Goal: Task Accomplishment & Management: Use online tool/utility

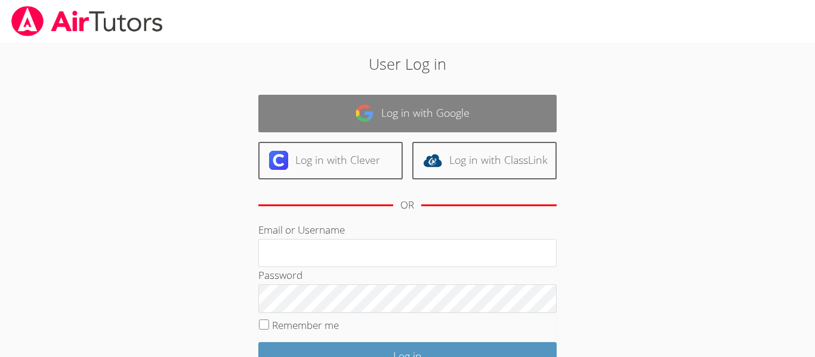
click at [473, 121] on link "Log in with Google" at bounding box center [407, 114] width 298 height 38
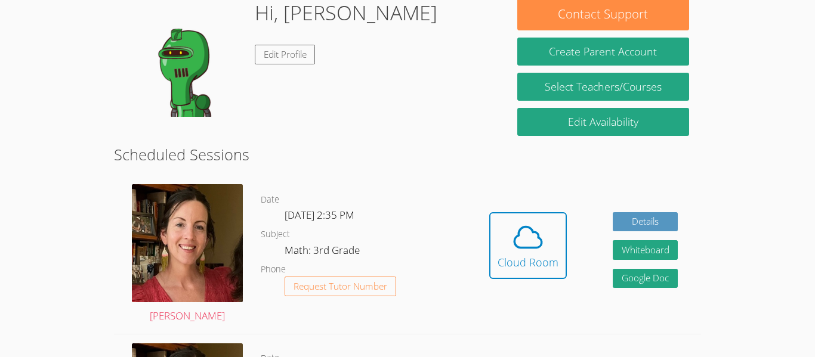
scroll to position [205, 0]
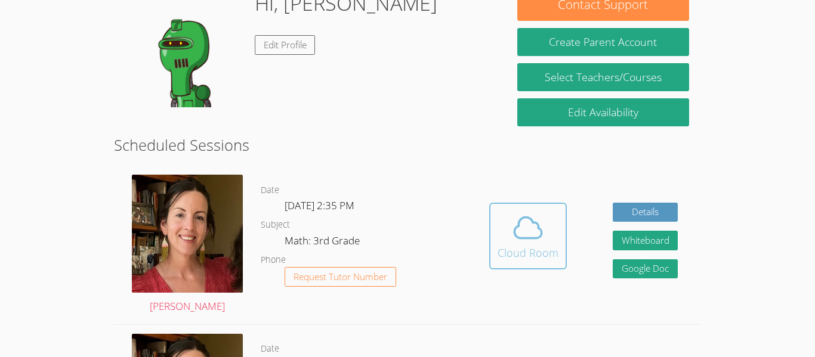
click at [526, 230] on icon at bounding box center [527, 227] width 33 height 33
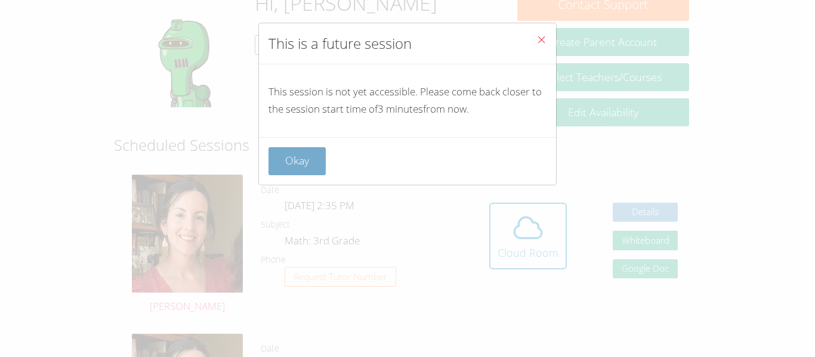
click at [293, 163] on button "Okay" at bounding box center [296, 161] width 57 height 28
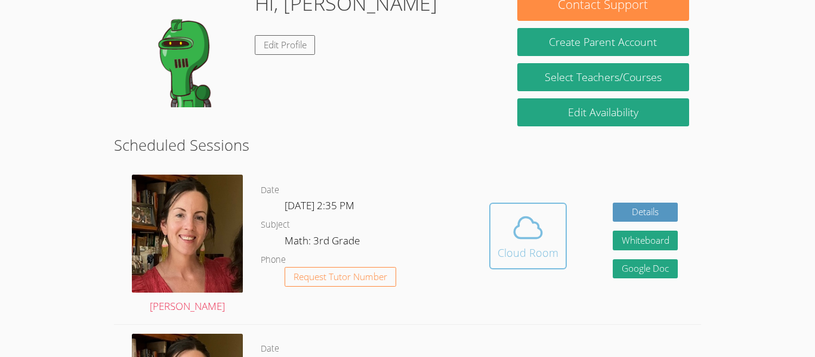
click at [515, 229] on icon at bounding box center [527, 227] width 27 height 21
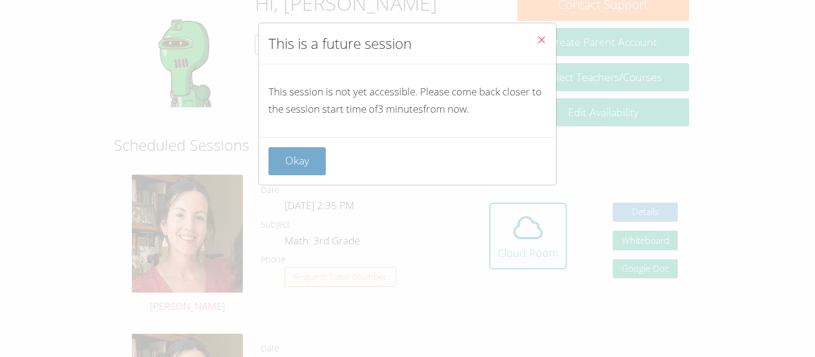
click at [297, 158] on button "Okay" at bounding box center [296, 161] width 57 height 28
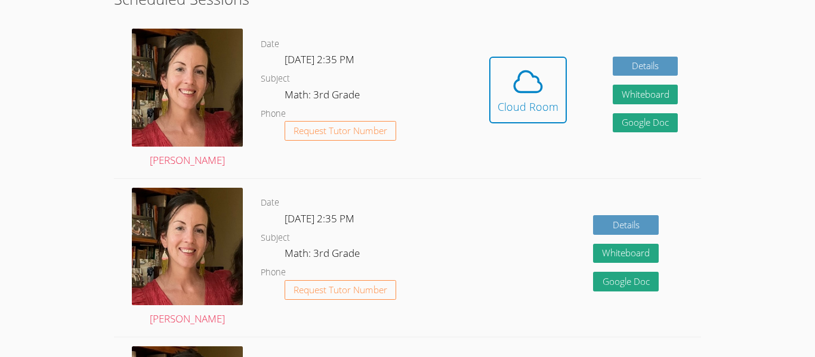
scroll to position [349, 0]
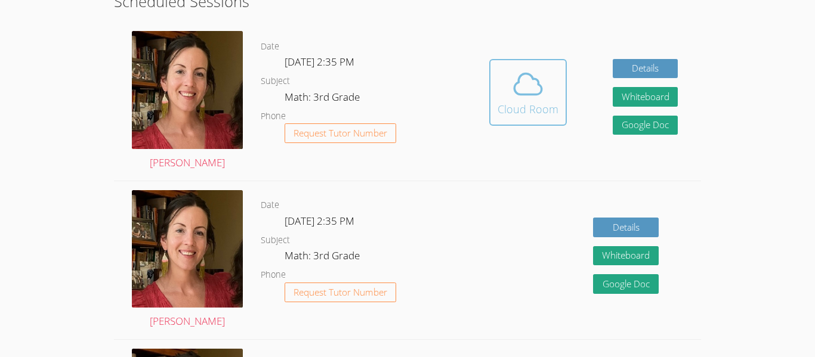
click at [535, 108] on div "Cloud Room" at bounding box center [528, 109] width 61 height 17
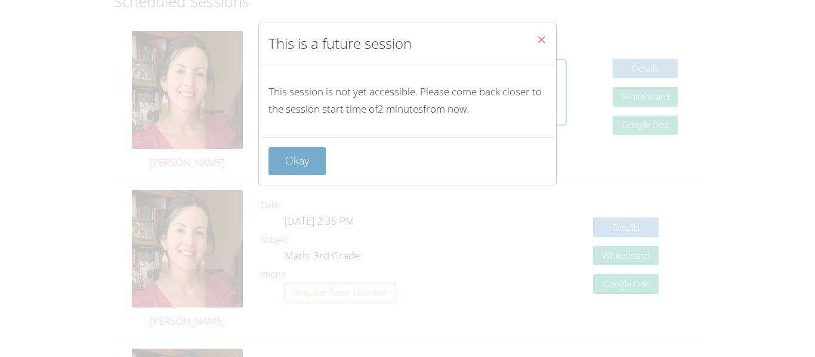
click at [307, 174] on button "Okay" at bounding box center [296, 161] width 57 height 28
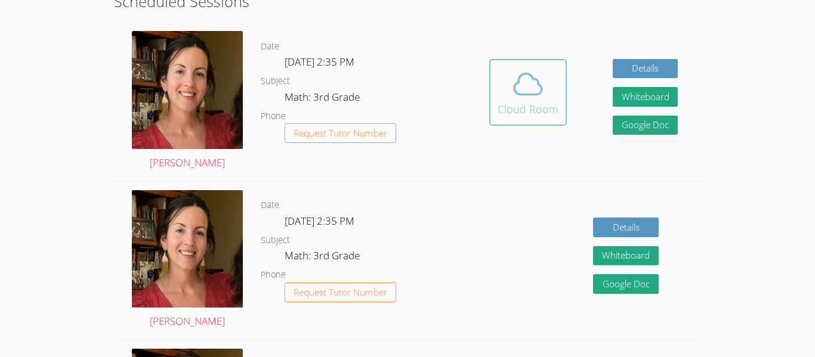
click at [540, 99] on icon at bounding box center [527, 83] width 33 height 33
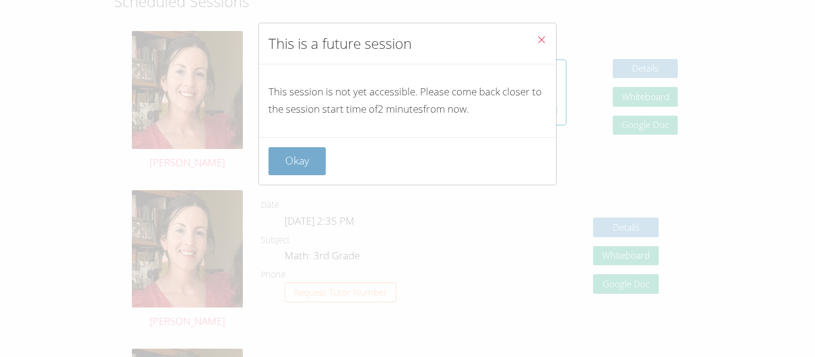
click at [300, 158] on button "Okay" at bounding box center [296, 161] width 57 height 28
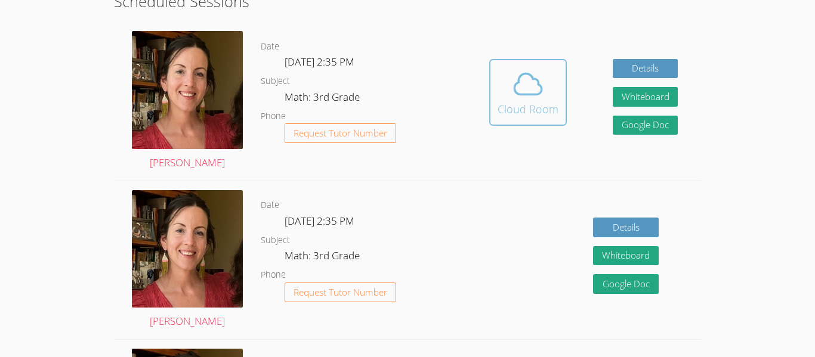
click at [564, 91] on button "Cloud Room" at bounding box center [528, 92] width 78 height 67
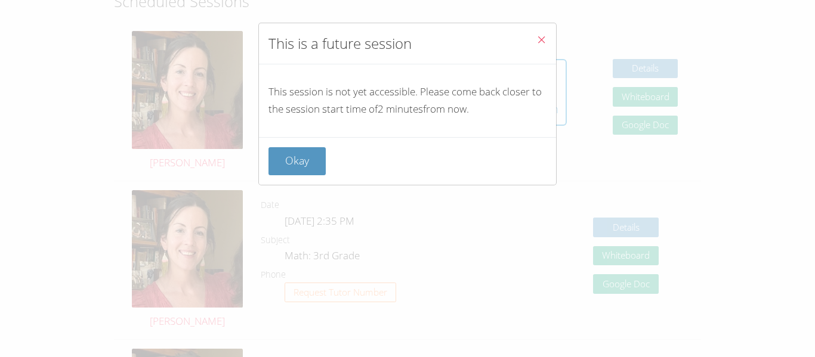
click at [325, 140] on div "Okay" at bounding box center [407, 161] width 297 height 48
click at [303, 163] on button "Okay" at bounding box center [296, 161] width 57 height 28
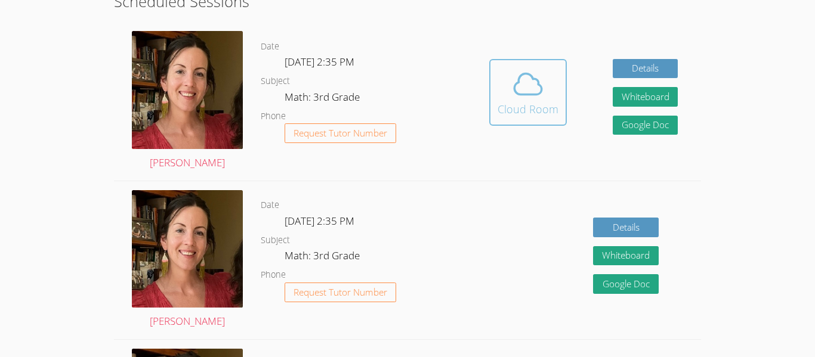
click at [505, 115] on div "Cloud Room" at bounding box center [528, 109] width 61 height 17
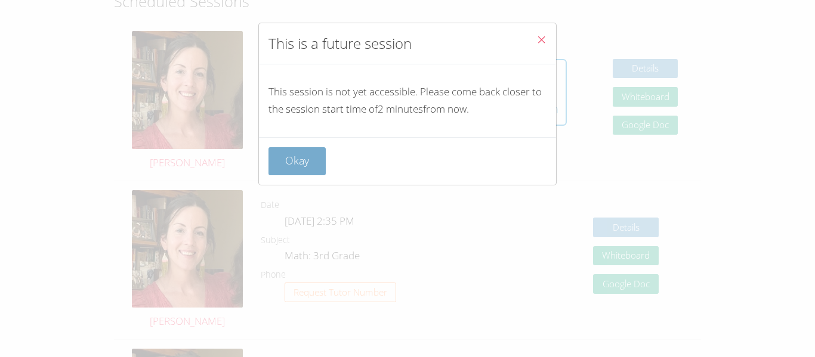
click at [283, 159] on button "Okay" at bounding box center [296, 161] width 57 height 28
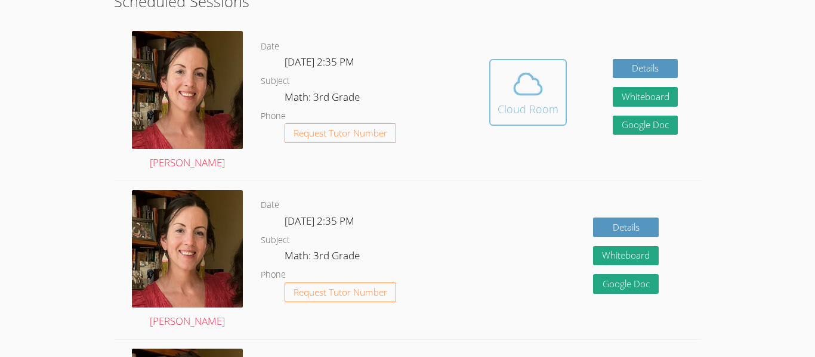
click at [530, 103] on div "Cloud Room" at bounding box center [528, 109] width 61 height 17
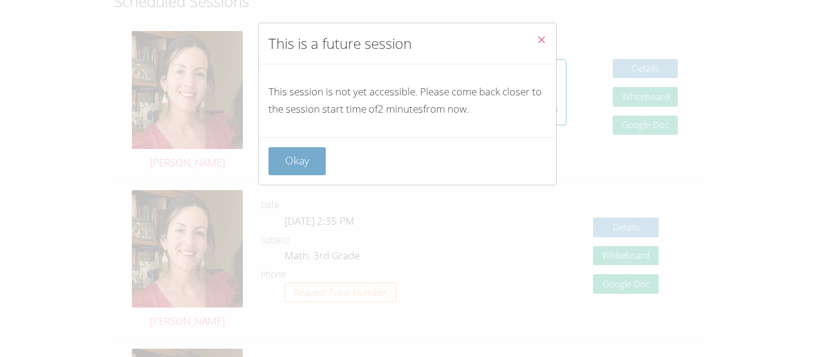
click at [304, 162] on button "Okay" at bounding box center [296, 161] width 57 height 28
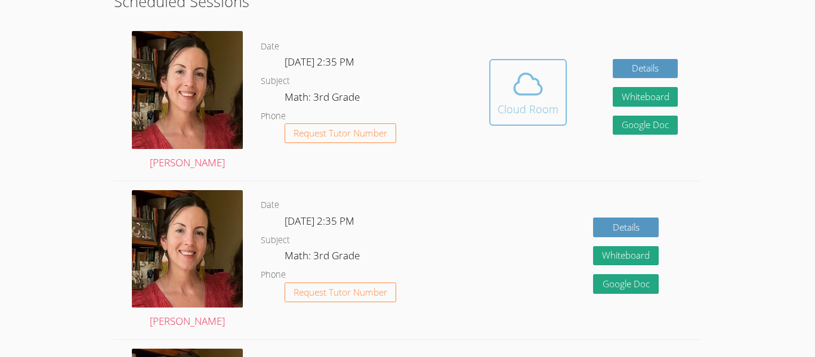
click at [526, 82] on icon at bounding box center [527, 83] width 33 height 33
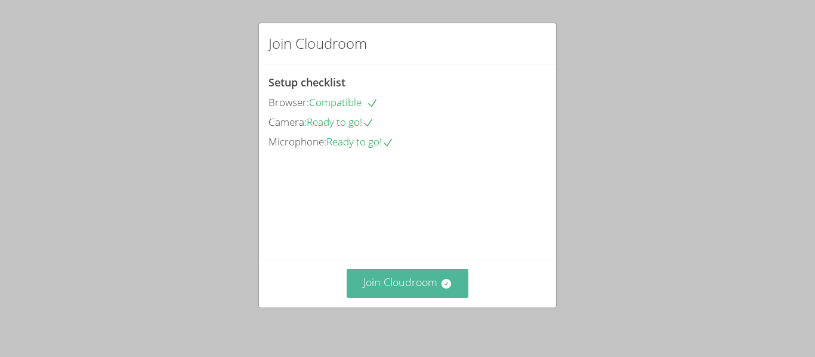
click at [440, 292] on button "Join Cloudroom" at bounding box center [408, 283] width 122 height 29
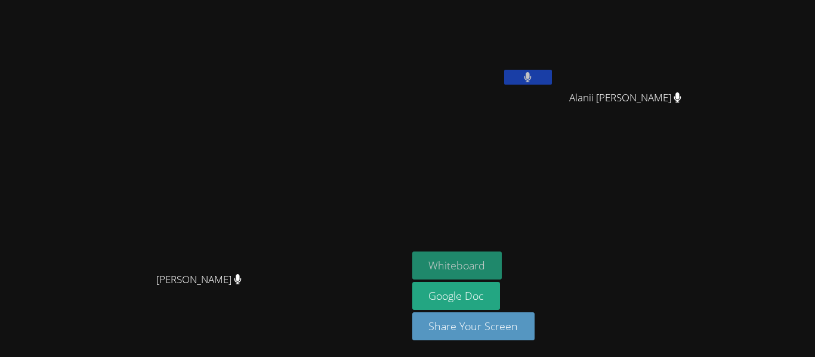
click at [502, 261] on button "Whiteboard" at bounding box center [457, 266] width 90 height 28
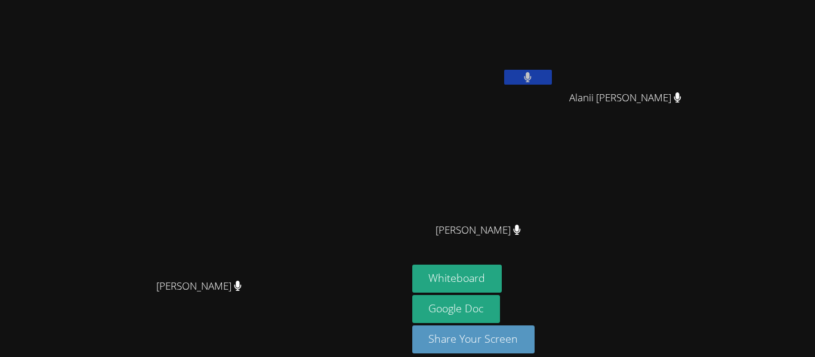
click at [292, 58] on video at bounding box center [203, 162] width 179 height 224
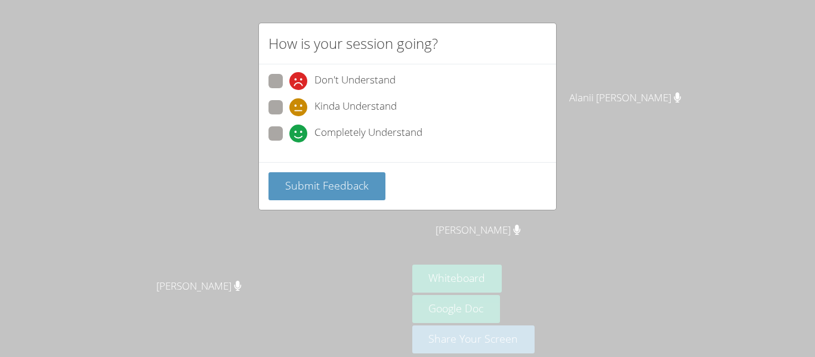
click at [465, 252] on div "How is your session going? Don't Understand Kinda Understand Completely Underst…" at bounding box center [407, 178] width 815 height 357
click at [354, 141] on span "Completely Understand" at bounding box center [368, 134] width 108 height 18
click at [299, 137] on input "Completely Understand" at bounding box center [294, 131] width 10 height 10
radio input "true"
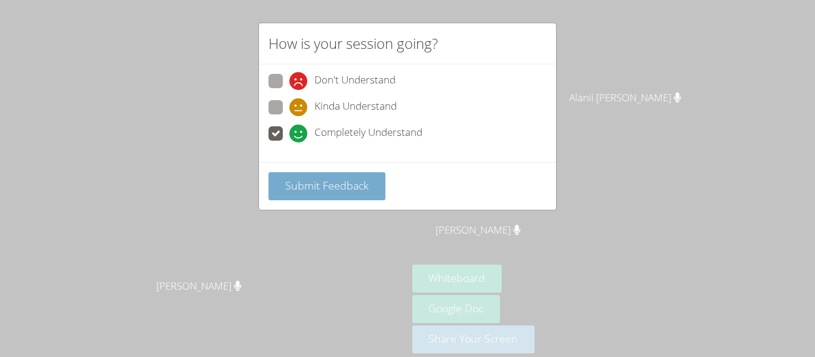
click at [354, 194] on button "Submit Feedback" at bounding box center [326, 186] width 117 height 28
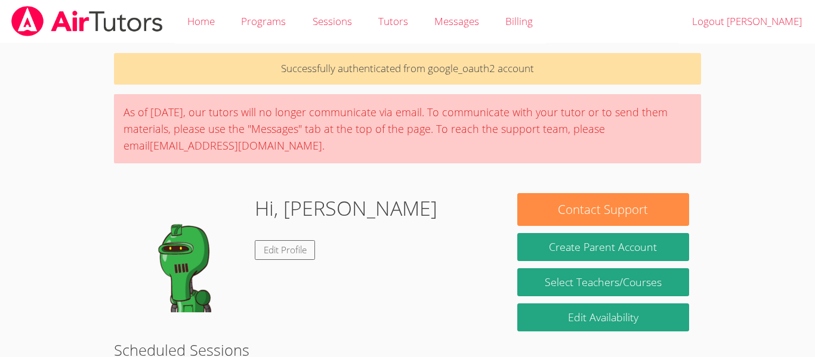
scroll to position [349, 0]
